Goal: Transaction & Acquisition: Purchase product/service

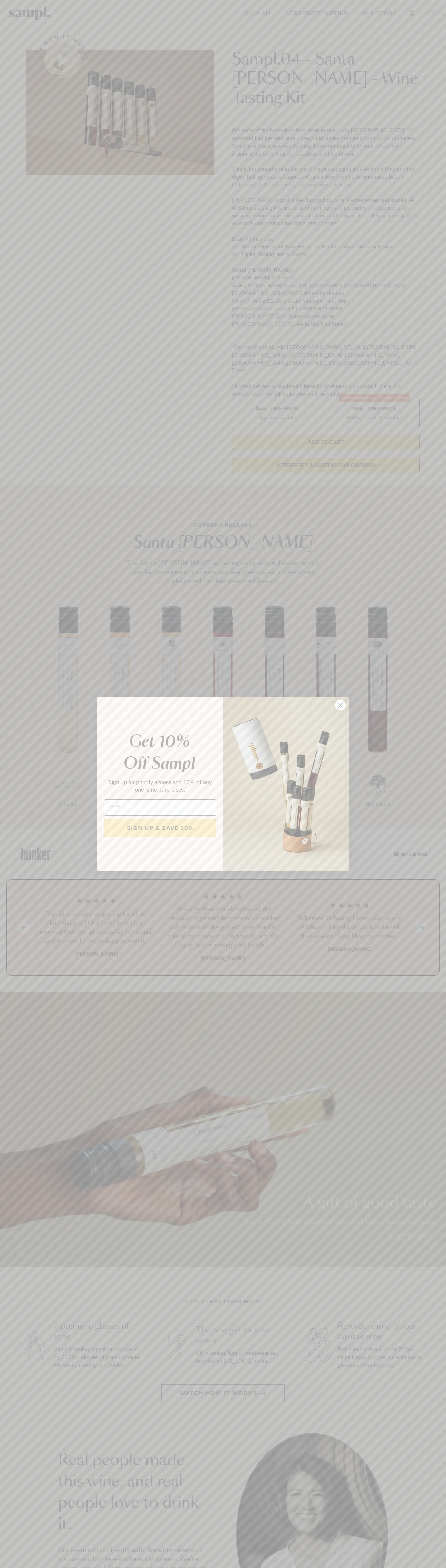
click at [341, 705] on icon "Close dialog" at bounding box center [340, 705] width 5 height 5
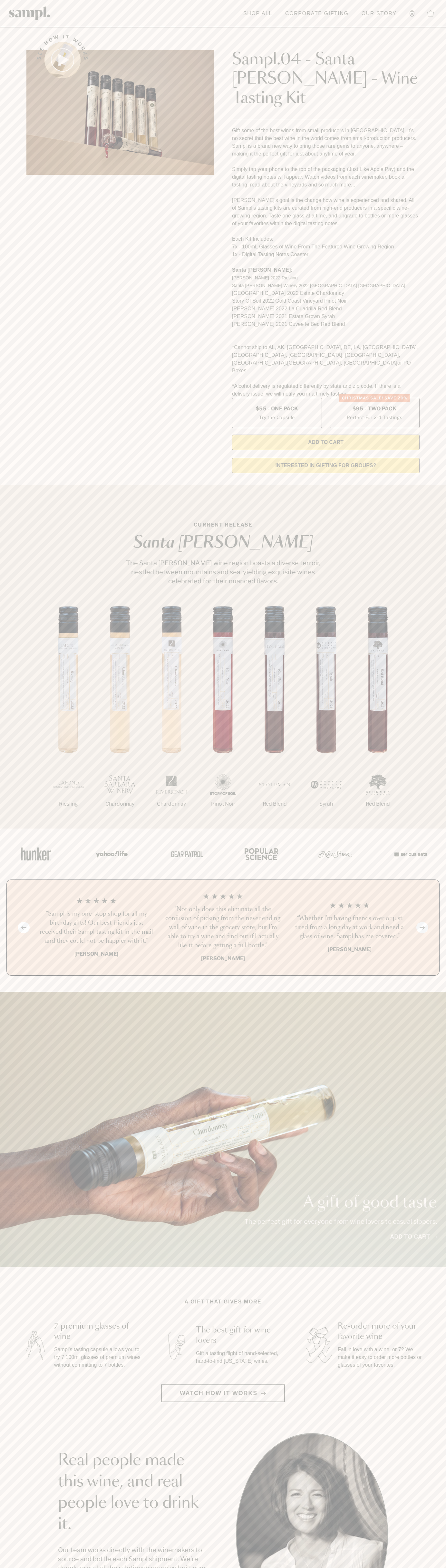
click at [201, 14] on header "Toggle navigation menu Shop All Corporate Gifting Our Story Account Story Shop …" at bounding box center [223, 13] width 446 height 27
click at [359, 1568] on html "Skip to main content Toggle navigation menu Shop All Corporate Gifting Our Stor…" at bounding box center [223, 1304] width 446 height 2609
click at [32, 152] on img at bounding box center [120, 112] width 188 height 125
click at [375, 398] on label "Christmas SALE! Save 20% $95 - Two Pack Perfect For 2-4 Tastings" at bounding box center [374, 413] width 90 height 30
